Goal: Transaction & Acquisition: Purchase product/service

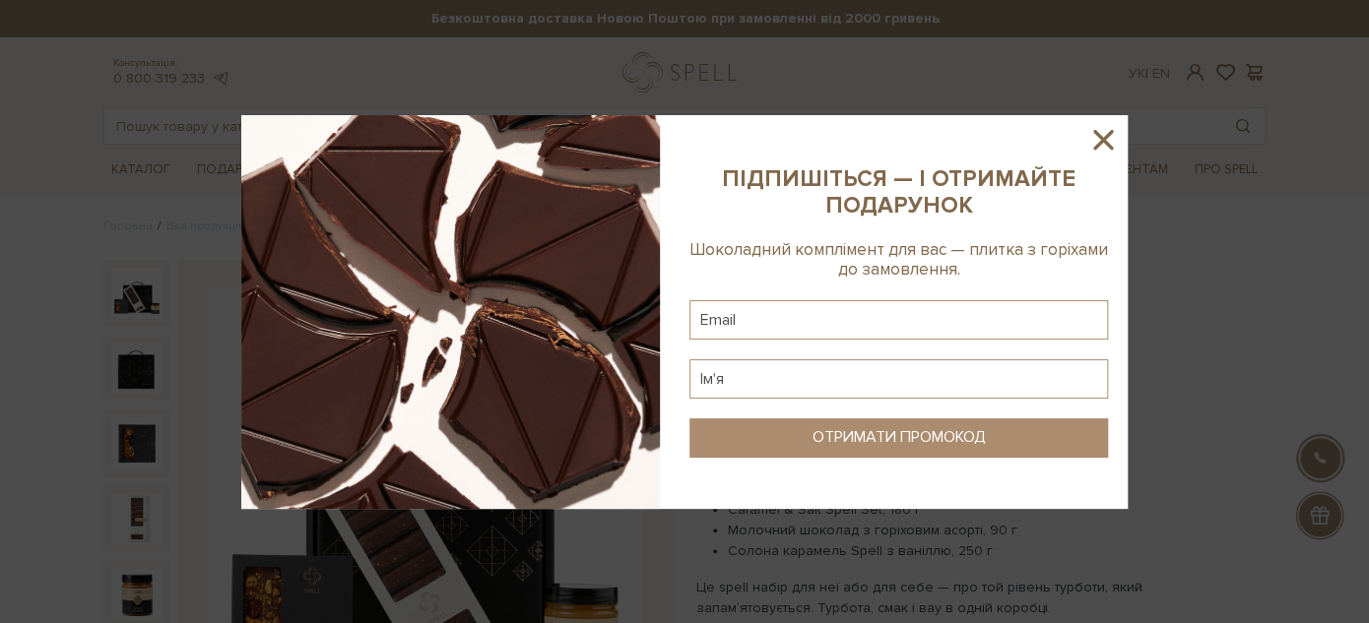
click at [1093, 142] on icon at bounding box center [1102, 139] width 33 height 33
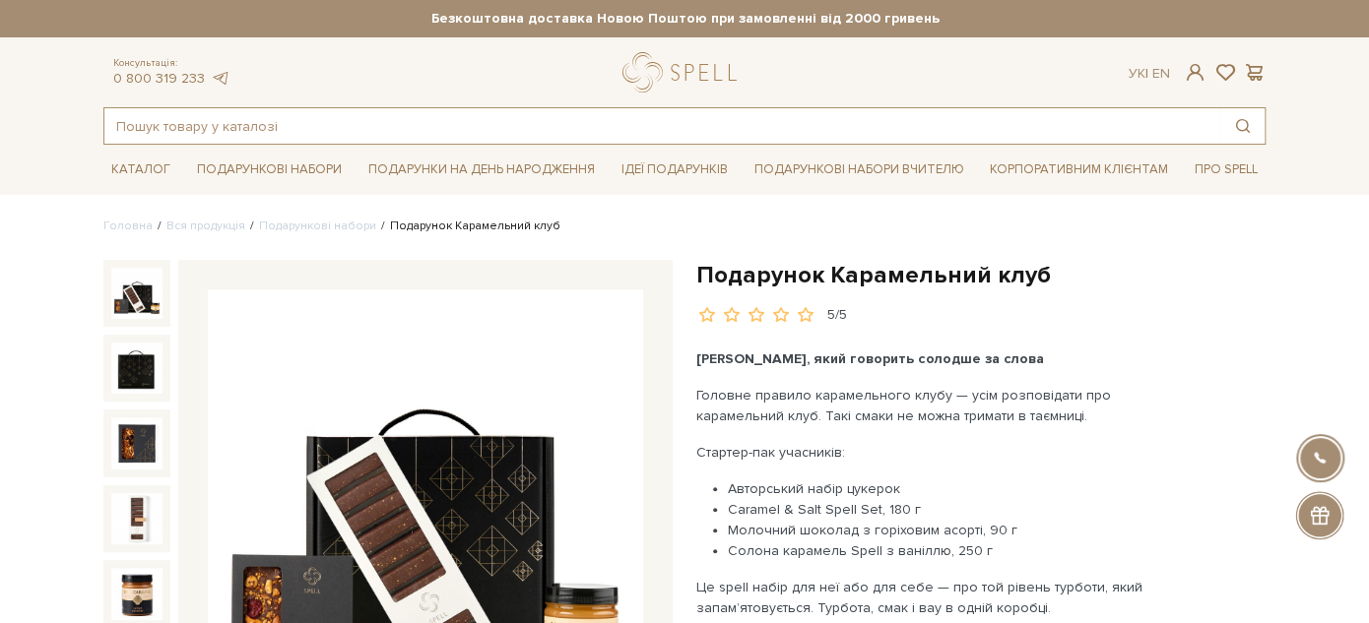
click at [428, 128] on input "text" at bounding box center [661, 125] width 1115 height 35
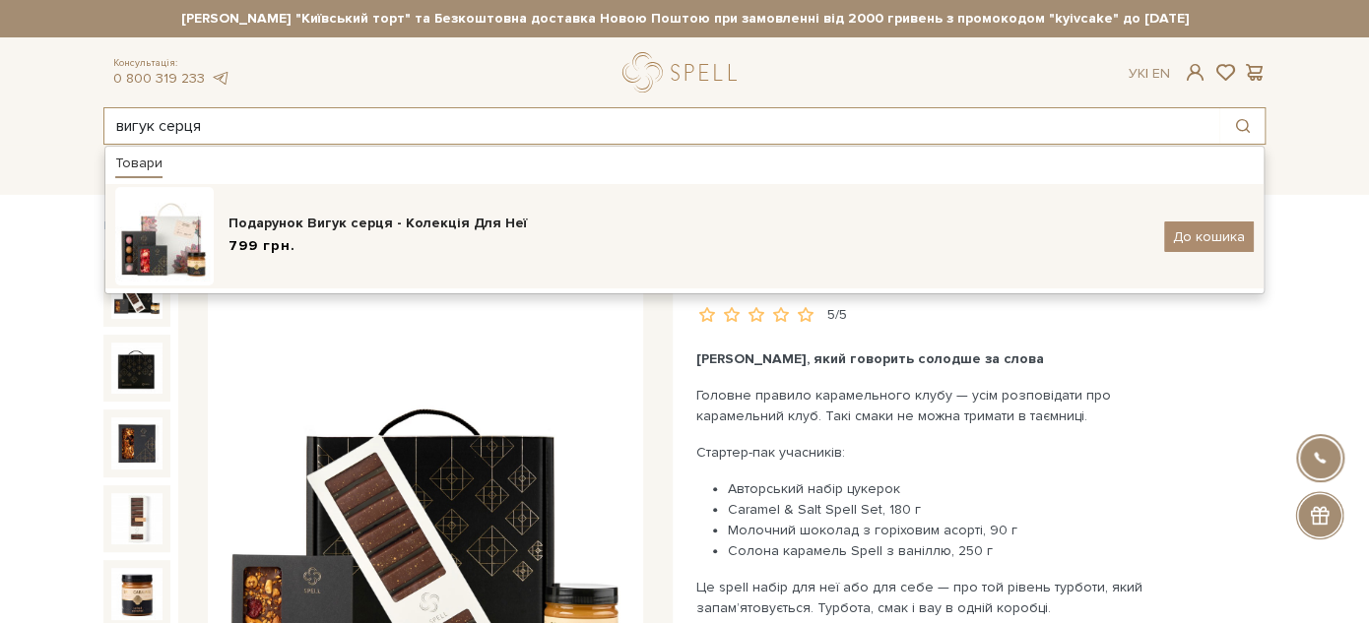
type input "вигук серця"
click at [467, 254] on div "799 грн." at bounding box center [689, 246] width 921 height 21
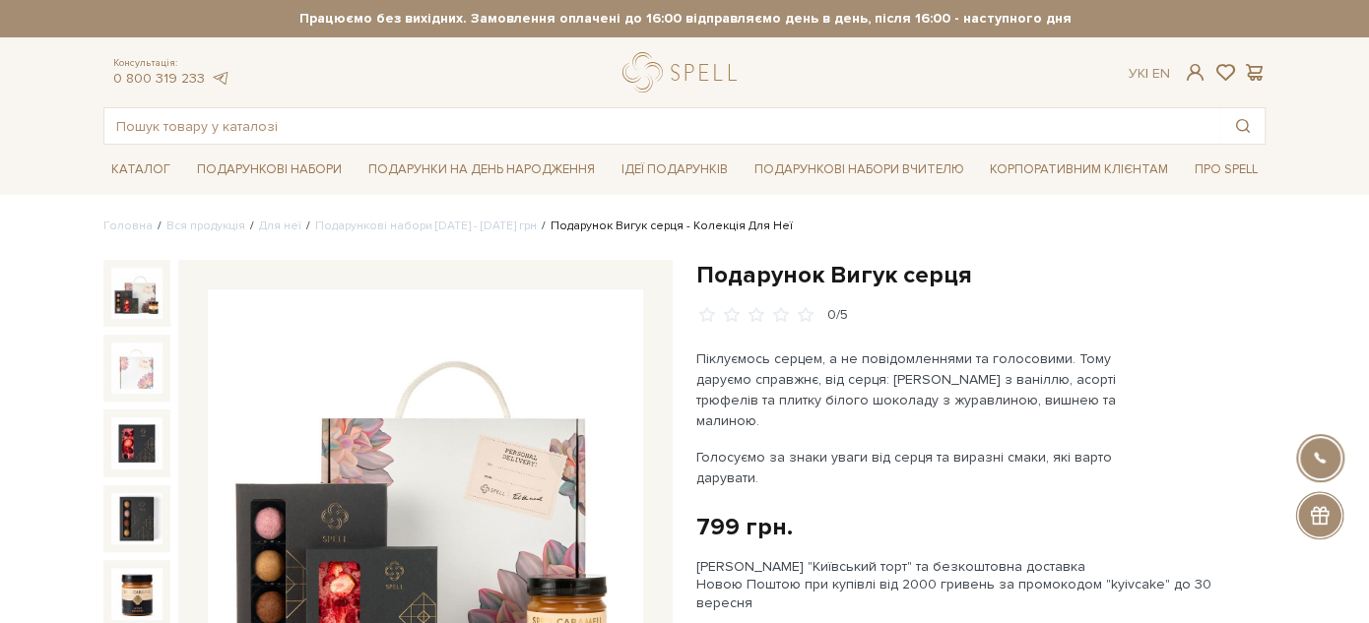
click at [742, 274] on h1 "Подарунок Вигук серця" at bounding box center [980, 275] width 569 height 31
drag, startPoint x: 742, startPoint y: 274, endPoint x: 961, endPoint y: 288, distance: 220.1
click at [961, 288] on h1 "Подарунок Вигук серця" at bounding box center [980, 275] width 569 height 31
